Goal: Communication & Community: Share content

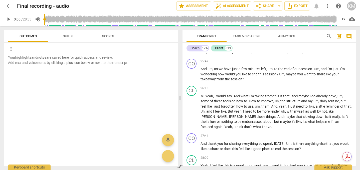
scroll to position [1080, 0]
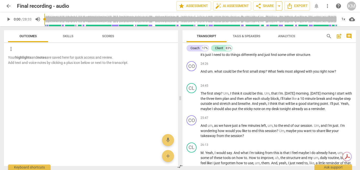
click at [279, 6] on span "arrow_drop_down" at bounding box center [279, 6] width 6 height 6
click at [272, 4] on span "share Share" at bounding box center [264, 6] width 19 height 6
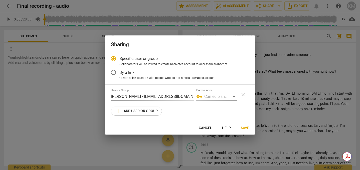
click at [152, 110] on span "add Add user or group" at bounding box center [136, 111] width 43 height 6
radio input "false"
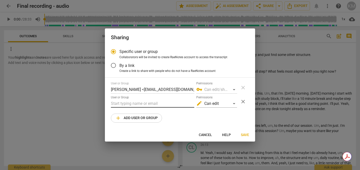
click at [149, 105] on input "text" at bounding box center [152, 104] width 83 height 8
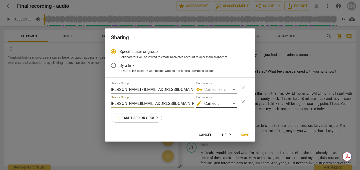
type input "[PERSON_NAME][EMAIL_ADDRESS][DOMAIN_NAME]"
click at [235, 104] on div "edit Can edit" at bounding box center [216, 104] width 41 height 8
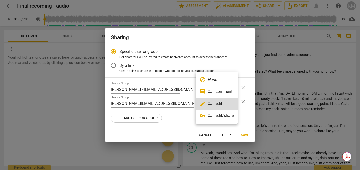
click at [224, 117] on li "vpn_key Can edit/share" at bounding box center [216, 116] width 42 height 12
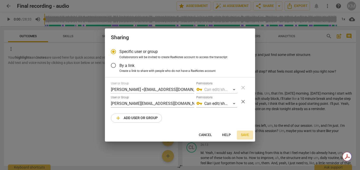
click at [244, 134] on span "Save" at bounding box center [245, 135] width 8 height 5
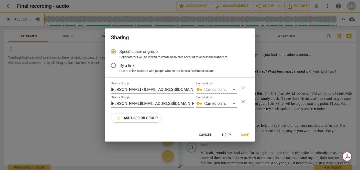
radio input "false"
type input "[PERSON_NAME] <[EMAIL_ADDRESS][DOMAIN_NAME]>"
